Goal: Information Seeking & Learning: Learn about a topic

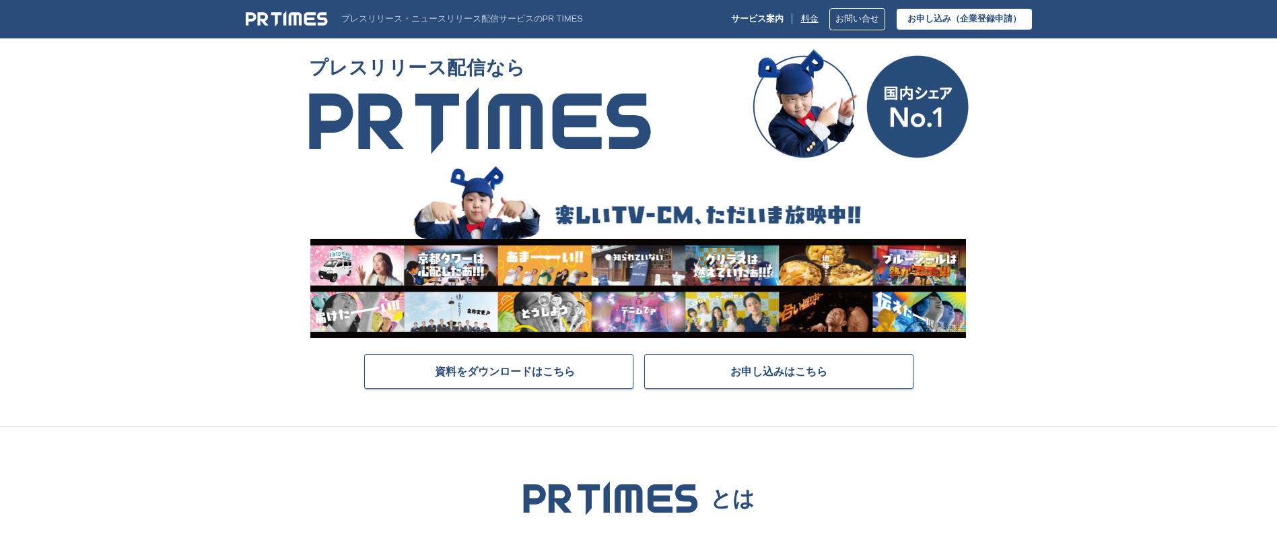
click at [801, 22] on link "料金" at bounding box center [810, 19] width 18 height 10
click at [802, 20] on link "料金" at bounding box center [810, 19] width 18 height 10
click at [491, 373] on span "資料をダウンロードはこちら" at bounding box center [505, 370] width 140 height 13
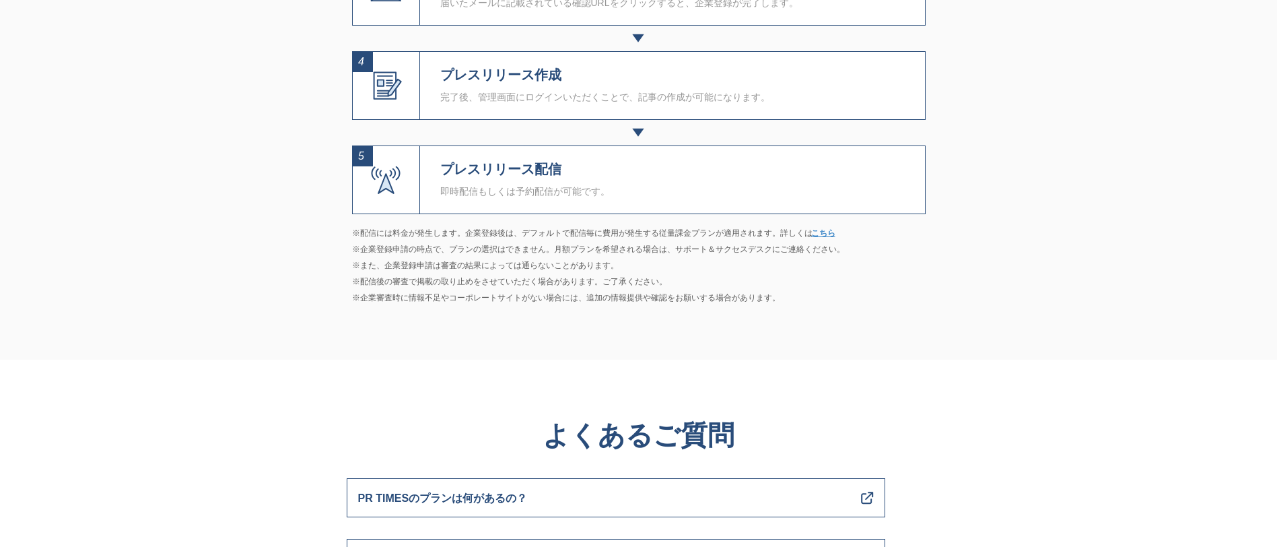
scroll to position [4981, 0]
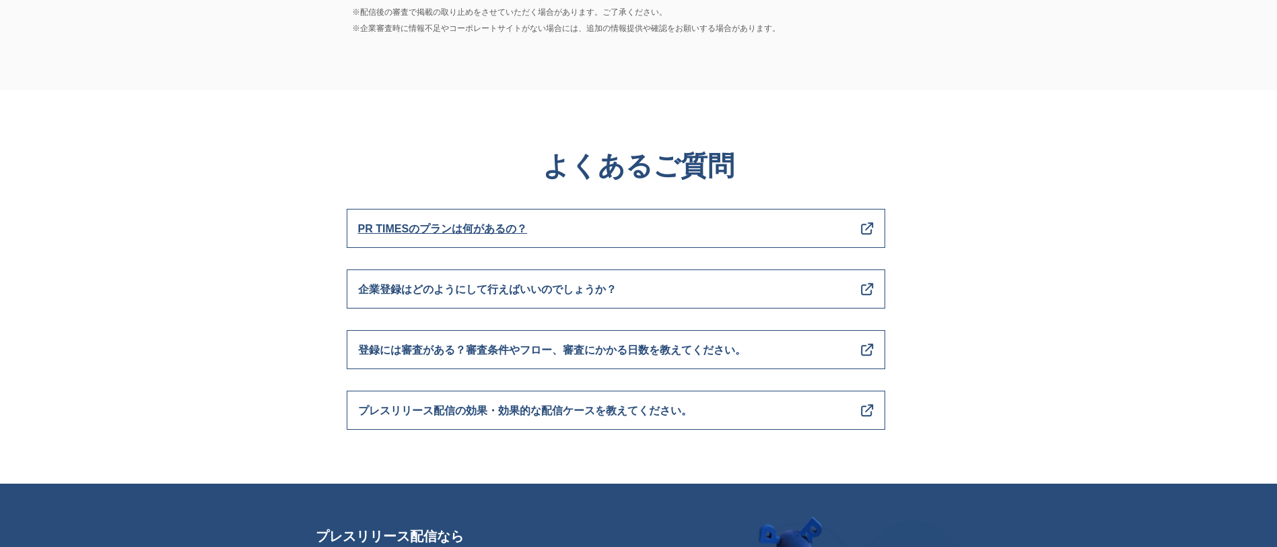
click at [582, 227] on link "PR TIMESのプランは何があるの？" at bounding box center [616, 228] width 538 height 39
click at [477, 231] on span "PR TIMESのプランは何があるの？" at bounding box center [443, 229] width 170 height 18
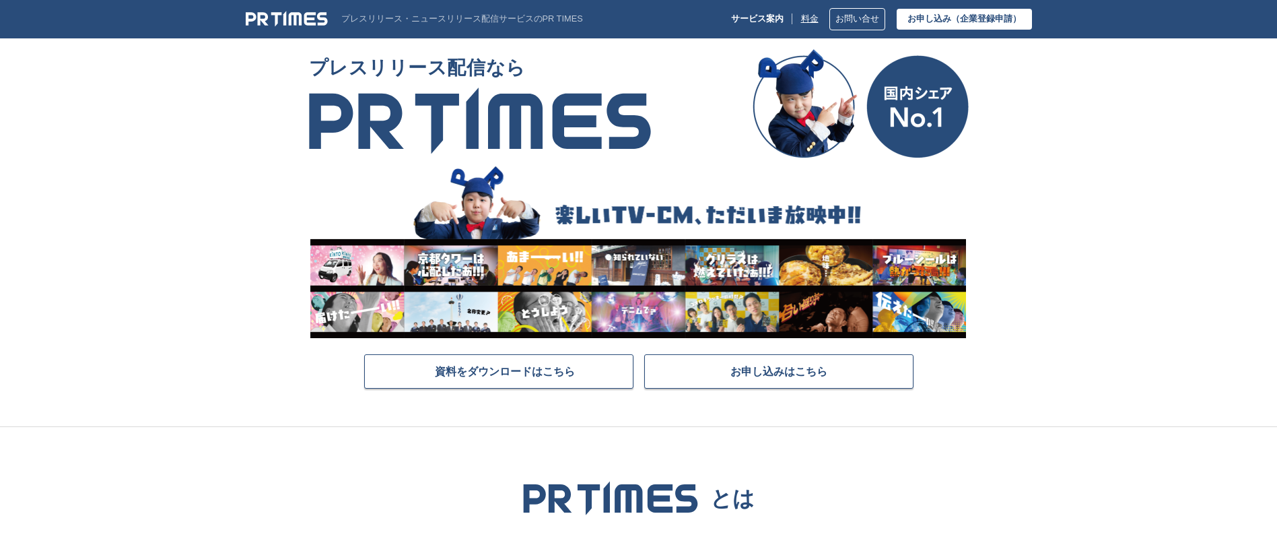
click at [803, 16] on link "料金" at bounding box center [810, 19] width 18 height 10
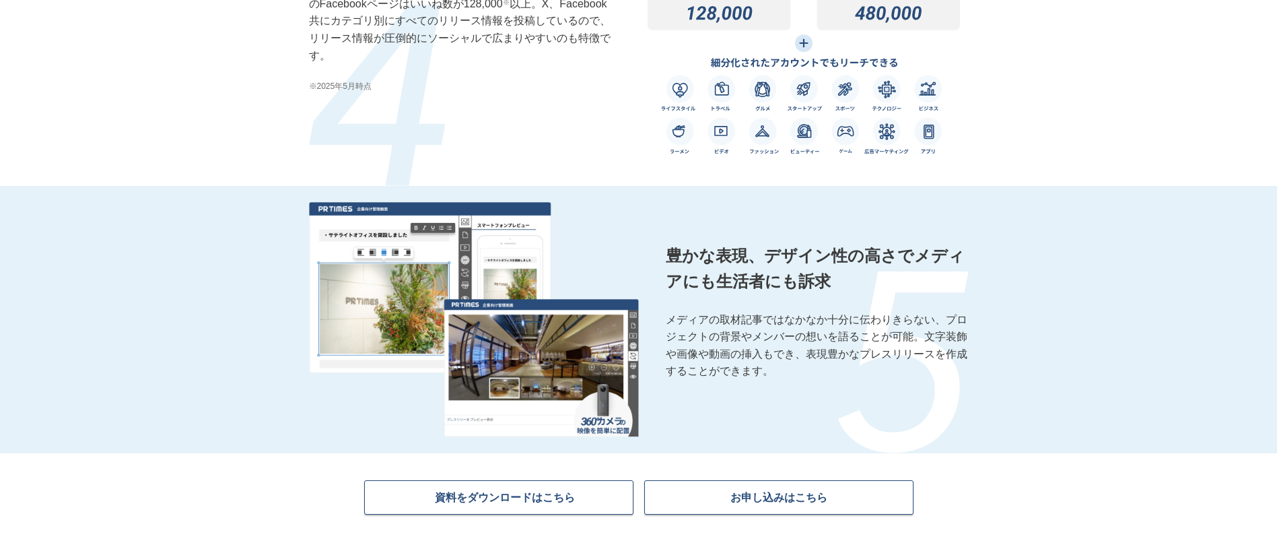
scroll to position [1683, 0]
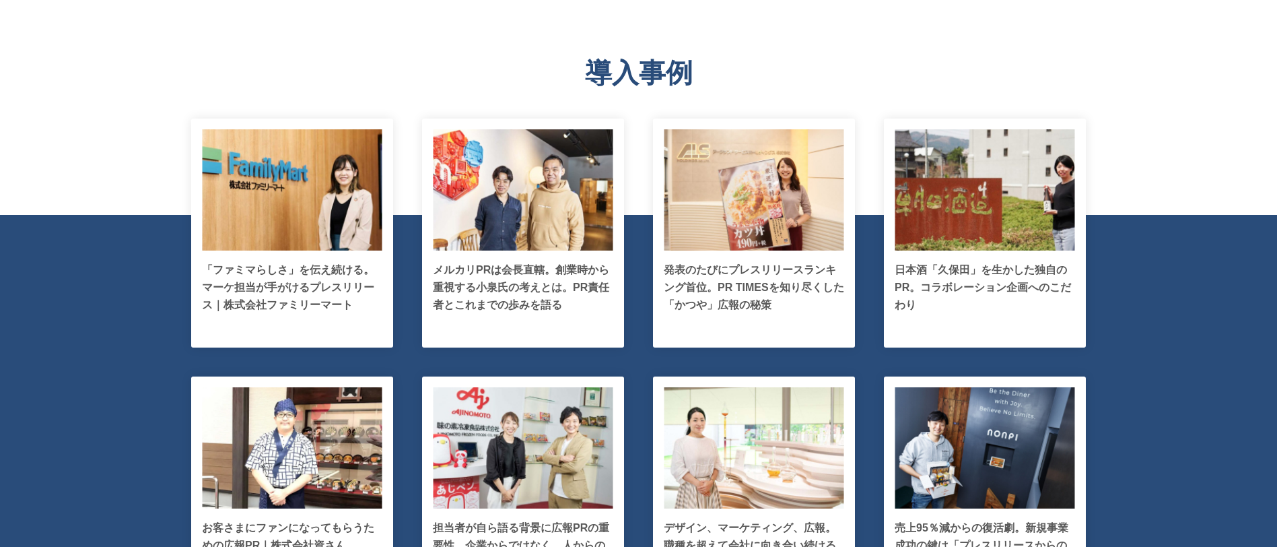
scroll to position [2221, 0]
